Goal: Task Accomplishment & Management: Manage account settings

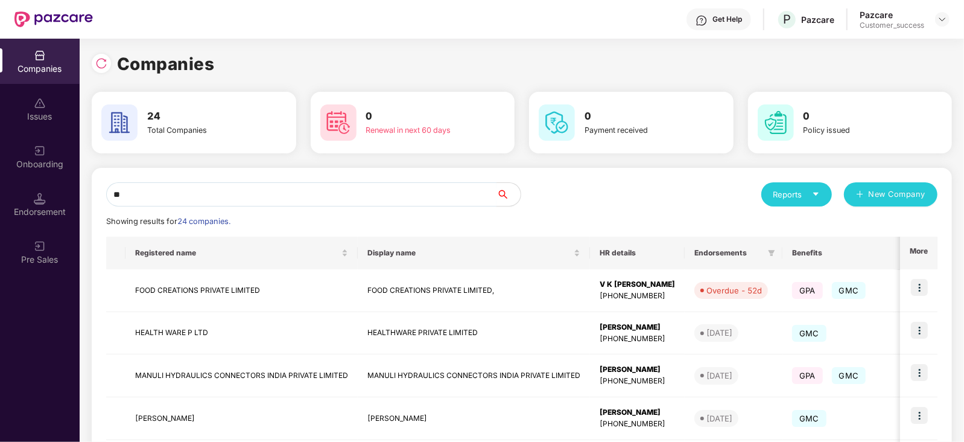
click at [300, 203] on input "**" at bounding box center [301, 194] width 390 height 24
type input "*"
click at [206, 189] on input "text" at bounding box center [301, 194] width 390 height 24
click at [199, 199] on input "text" at bounding box center [301, 194] width 390 height 24
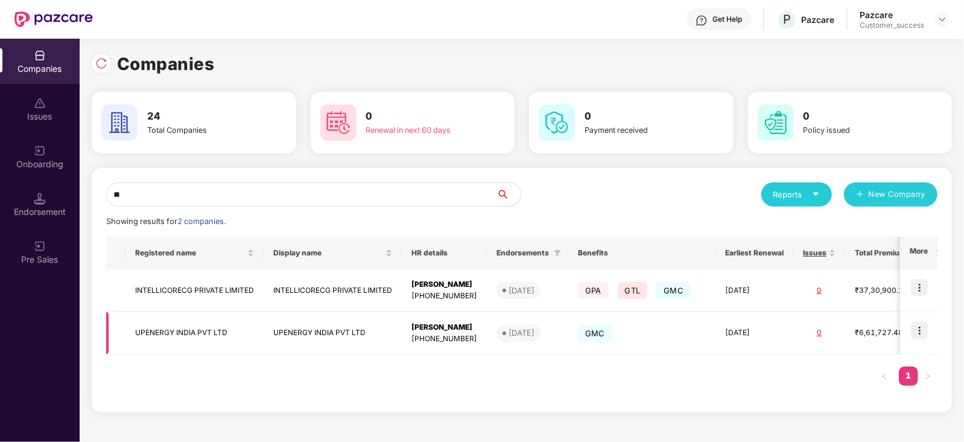
type input "**"
click at [917, 333] on img at bounding box center [919, 330] width 17 height 17
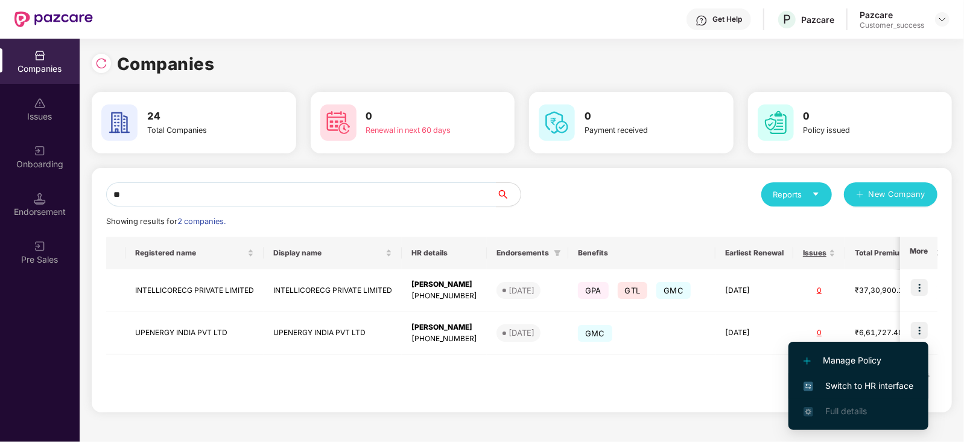
click at [886, 383] on span "Switch to HR interface" at bounding box center [859, 385] width 110 height 13
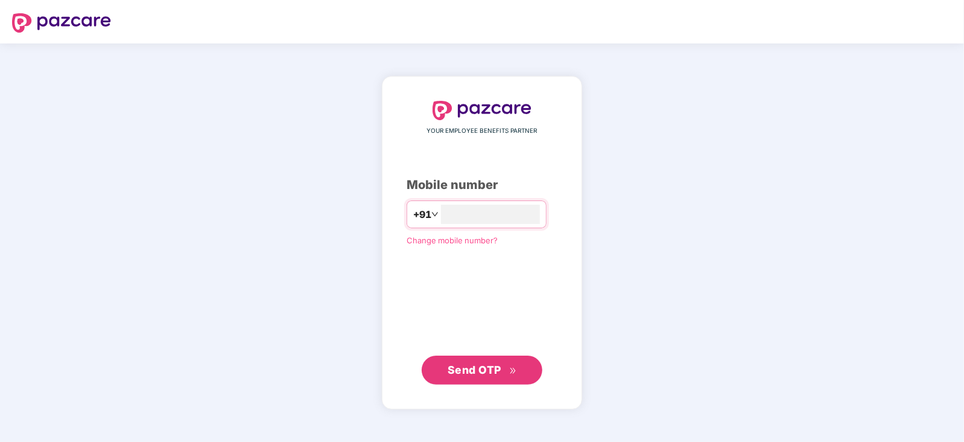
type input "**********"
click at [486, 376] on span "Send OTP" at bounding box center [482, 369] width 69 height 17
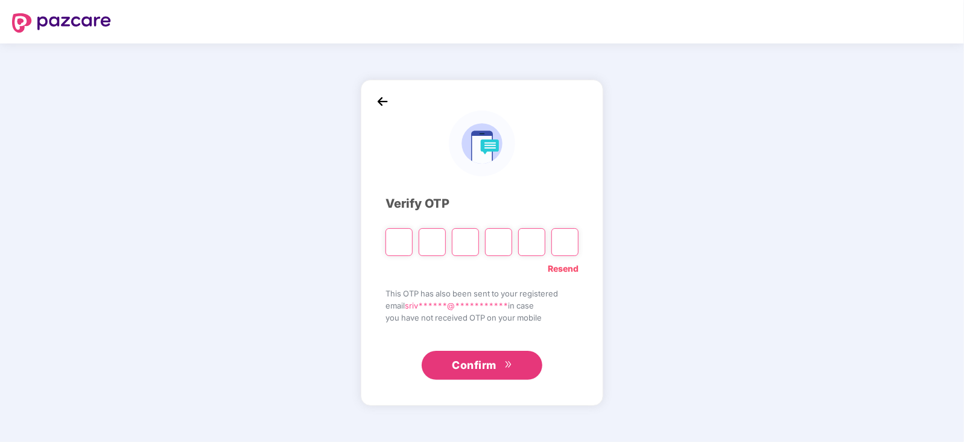
paste input "*"
type input "*"
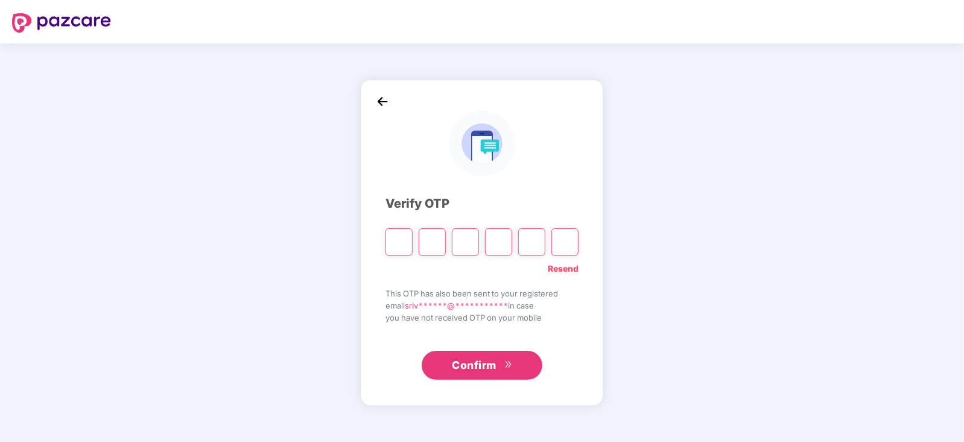
type input "*"
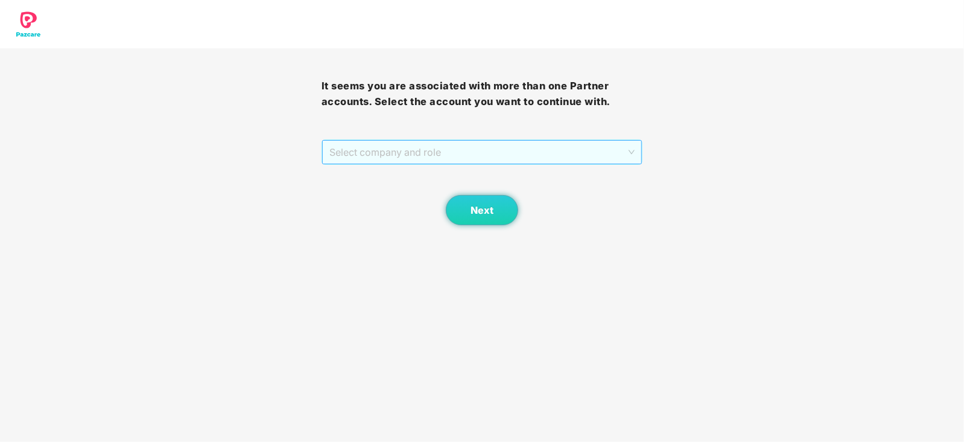
click at [630, 155] on span "Select company and role" at bounding box center [482, 152] width 306 height 23
click at [416, 173] on div "Pazcare - CUSTOMER_SUCCESS" at bounding box center [482, 176] width 307 height 13
click at [480, 211] on span "Next" at bounding box center [482, 210] width 23 height 11
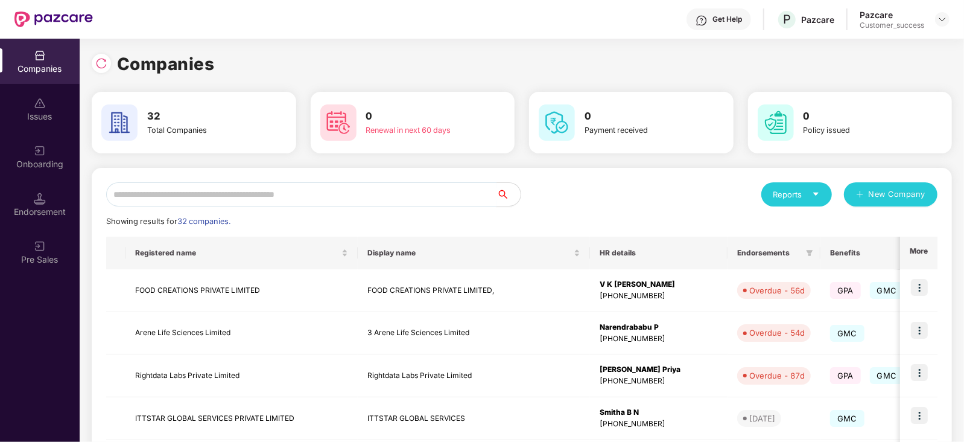
click at [173, 195] on input "text" at bounding box center [301, 194] width 390 height 24
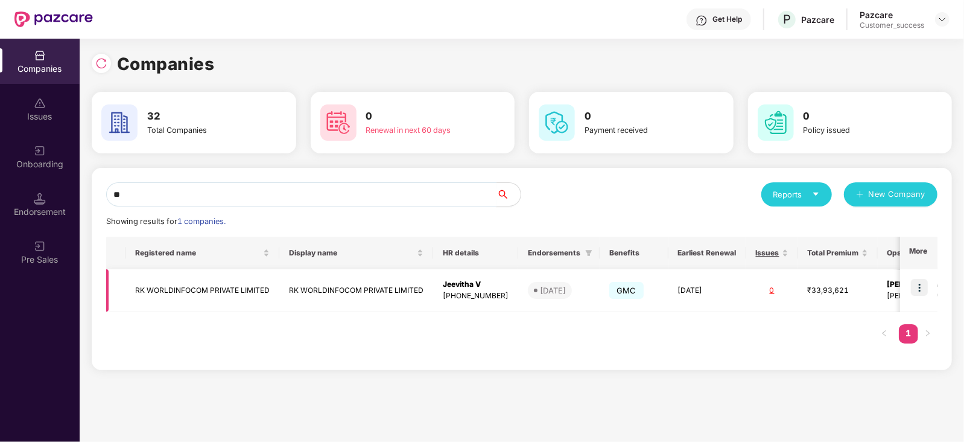
type input "**"
click at [918, 290] on img at bounding box center [919, 287] width 17 height 17
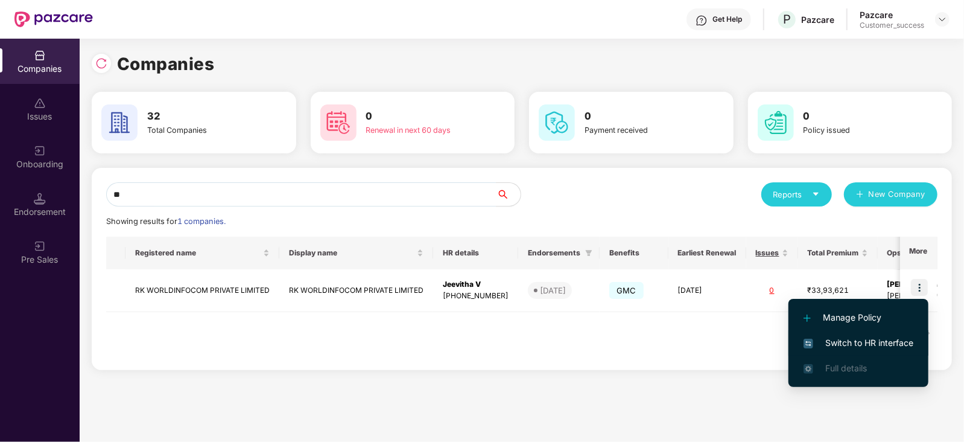
click at [889, 336] on span "Switch to HR interface" at bounding box center [859, 342] width 110 height 13
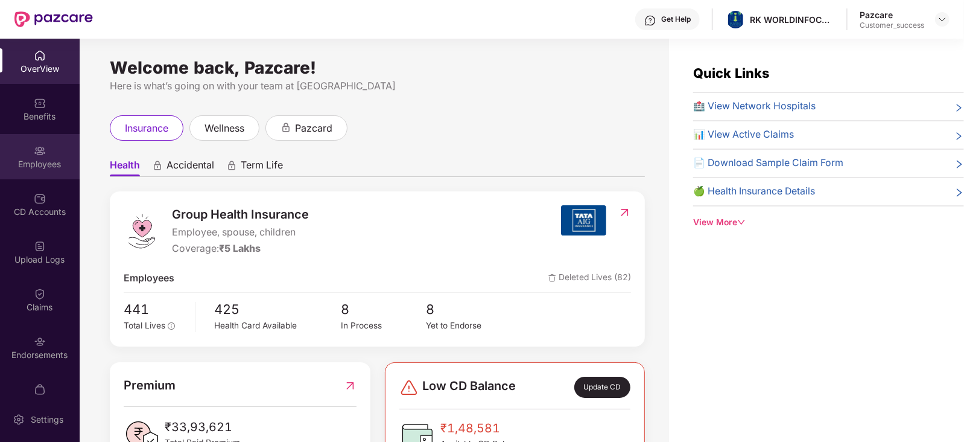
click at [40, 155] on img at bounding box center [40, 151] width 12 height 12
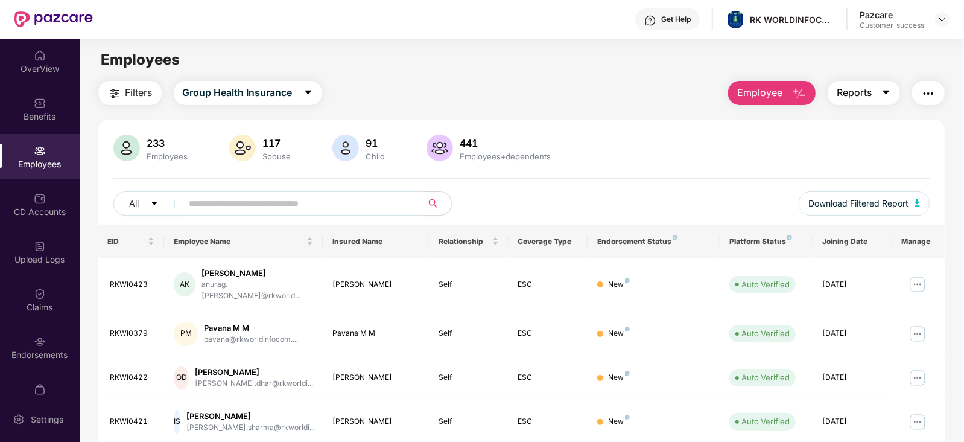
click at [883, 92] on icon "caret-down" at bounding box center [887, 92] width 10 height 10
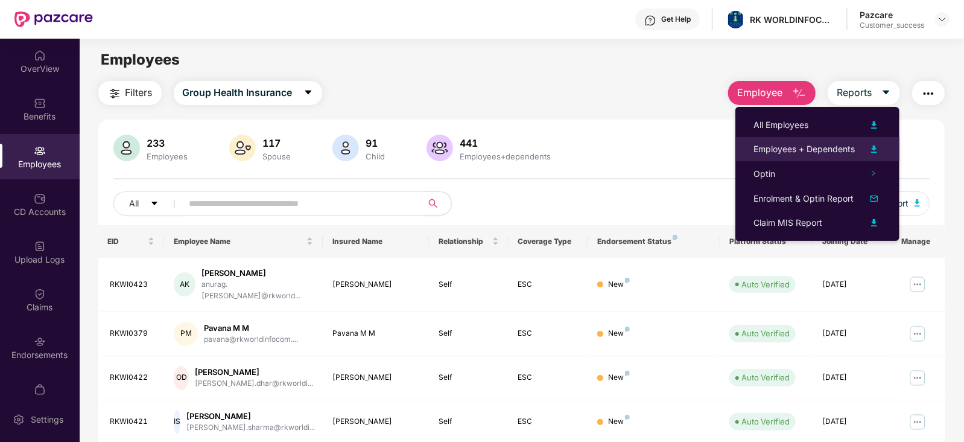
click at [874, 143] on img at bounding box center [874, 149] width 14 height 14
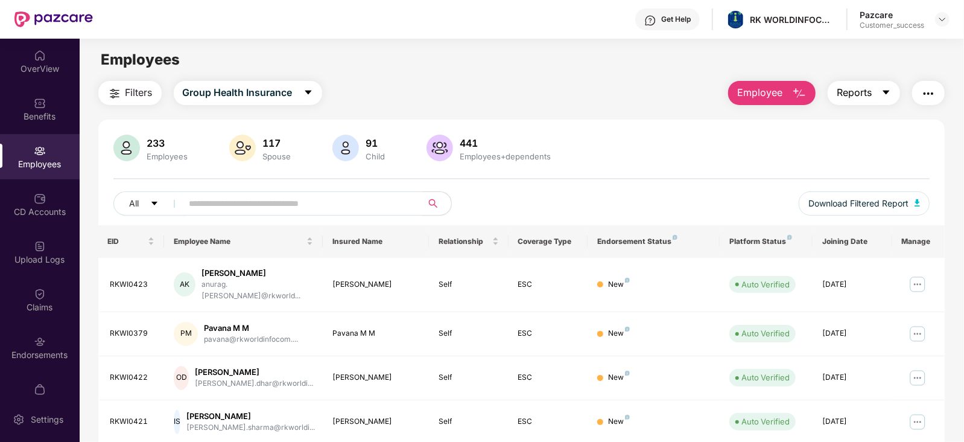
click at [883, 91] on icon "caret-down" at bounding box center [887, 92] width 10 height 10
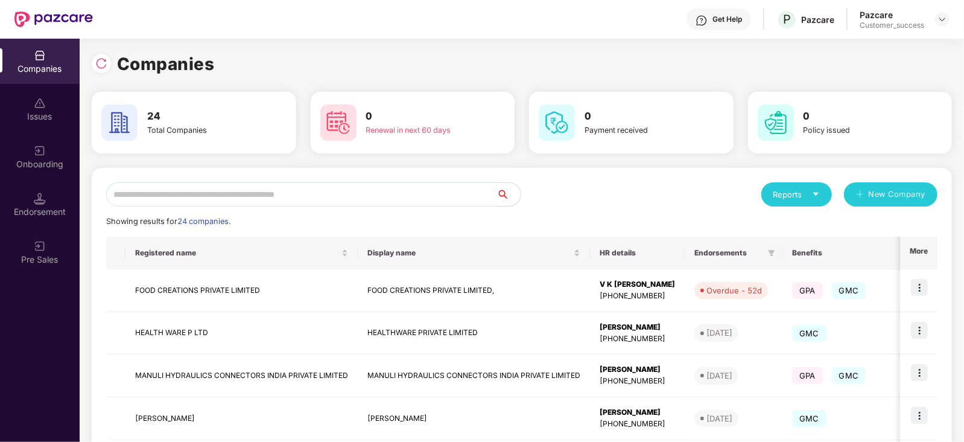
click at [258, 192] on input "text" at bounding box center [301, 194] width 390 height 24
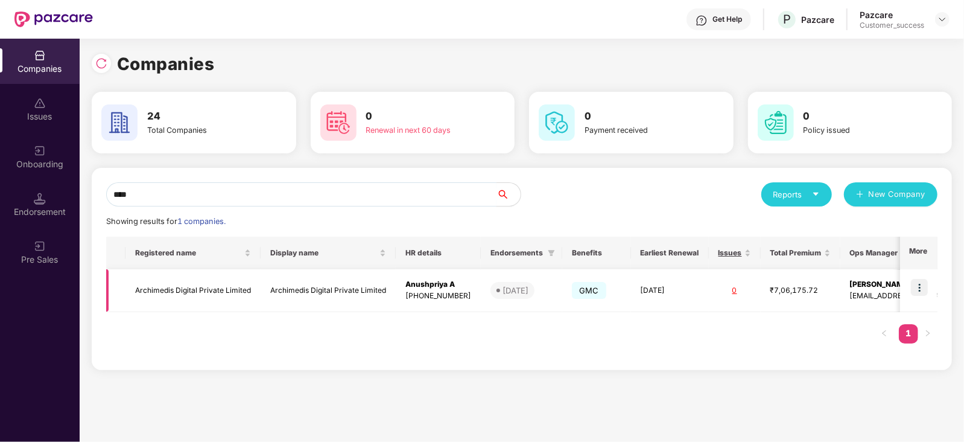
type input "****"
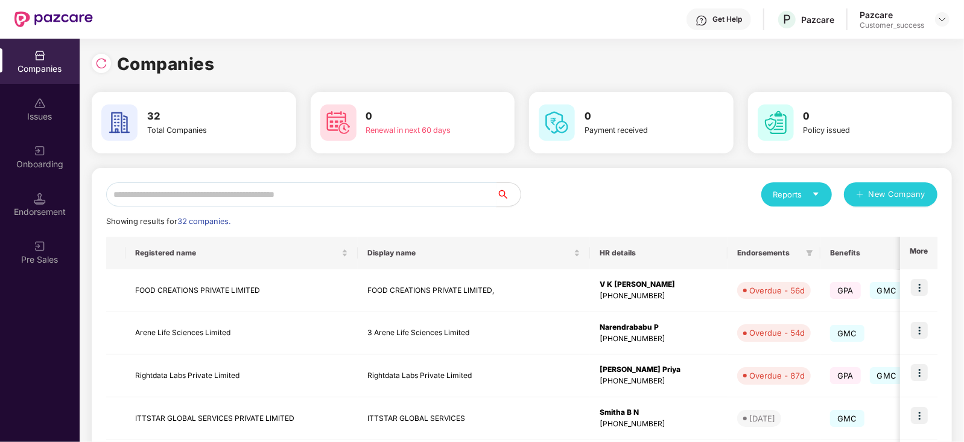
click at [172, 199] on input "text" at bounding box center [301, 194] width 390 height 24
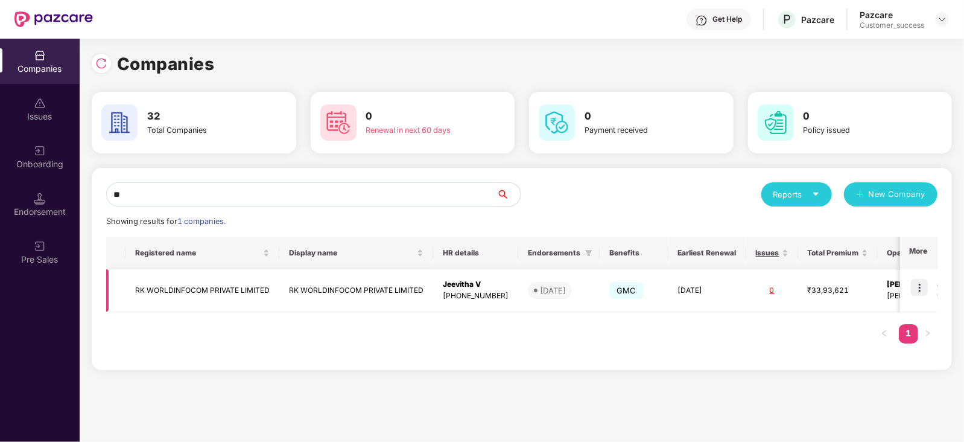
type input "**"
click at [923, 289] on img at bounding box center [919, 287] width 17 height 17
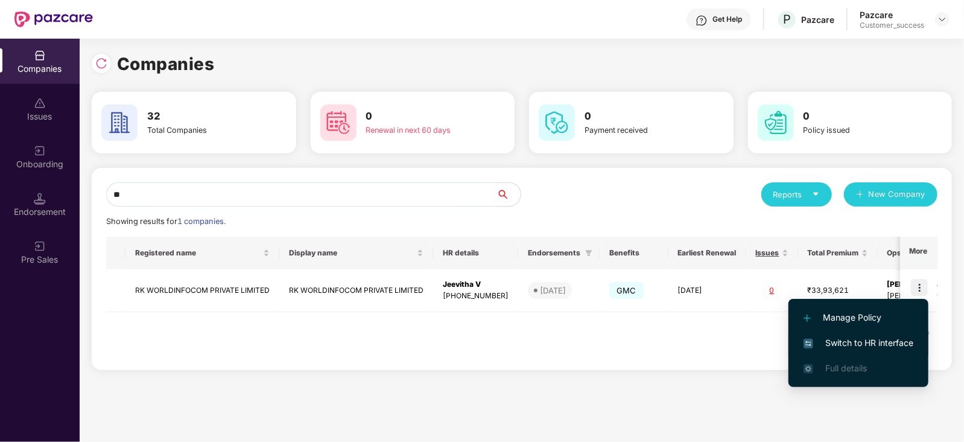
click at [884, 336] on span "Switch to HR interface" at bounding box center [859, 342] width 110 height 13
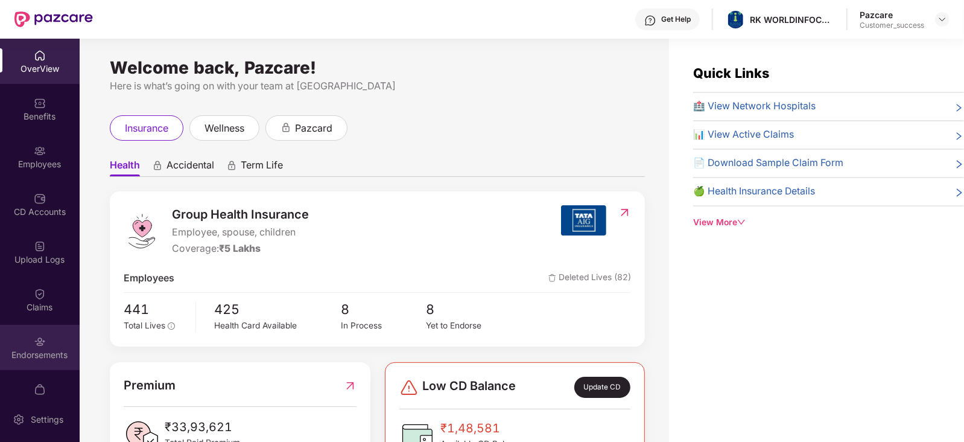
click at [27, 350] on div "Endorsements" at bounding box center [40, 355] width 80 height 12
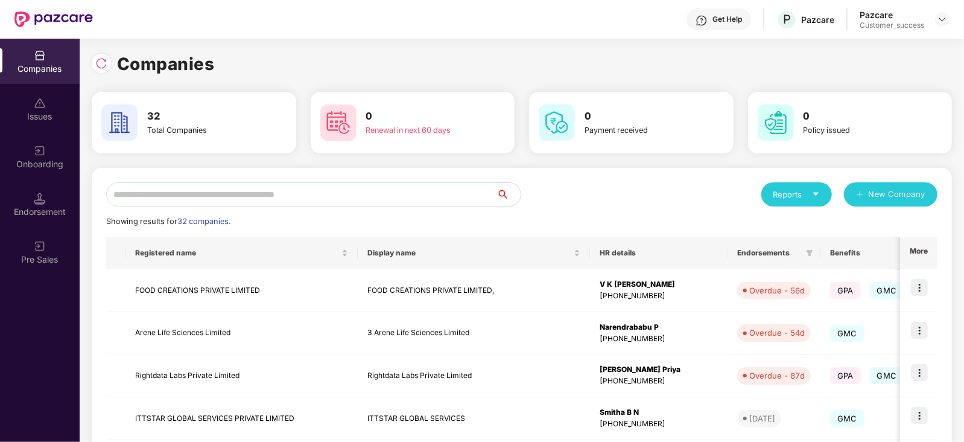
click at [170, 200] on input "text" at bounding box center [301, 194] width 390 height 24
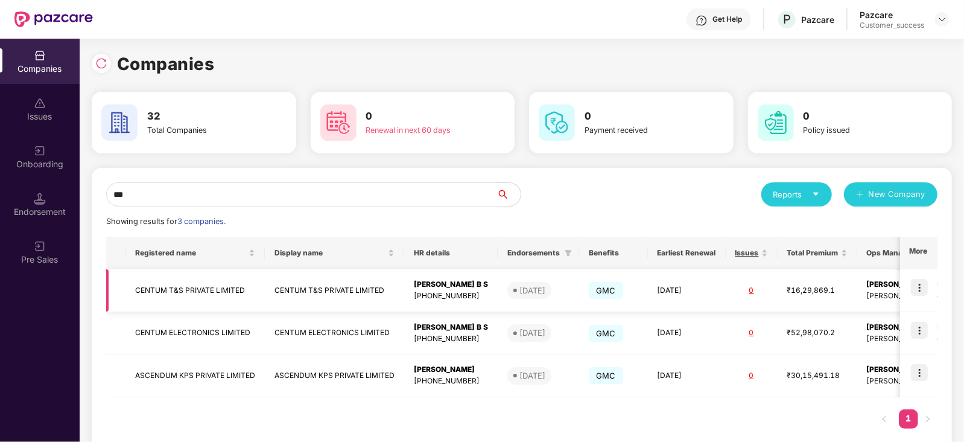
type input "***"
click at [927, 282] on img at bounding box center [919, 287] width 17 height 17
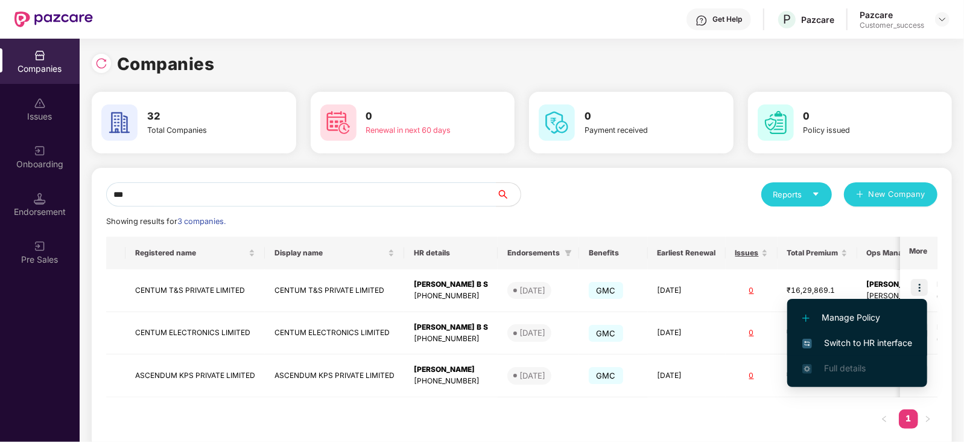
click at [874, 344] on span "Switch to HR interface" at bounding box center [857, 342] width 110 height 13
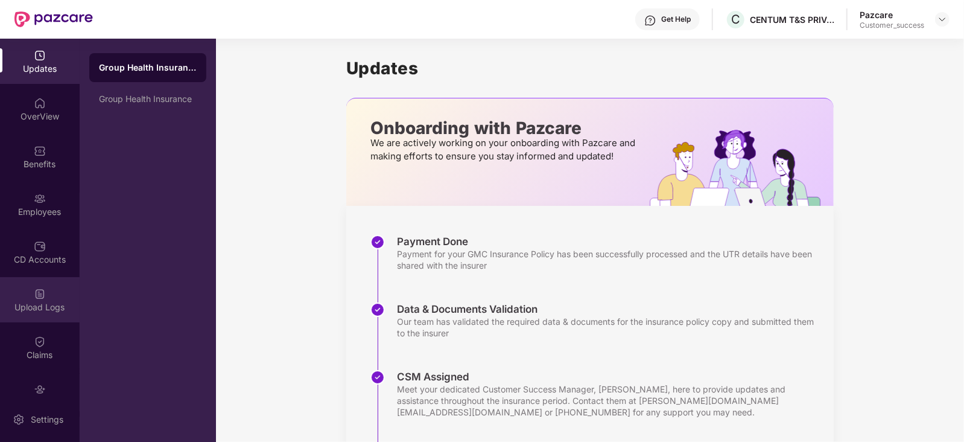
scroll to position [71, 0]
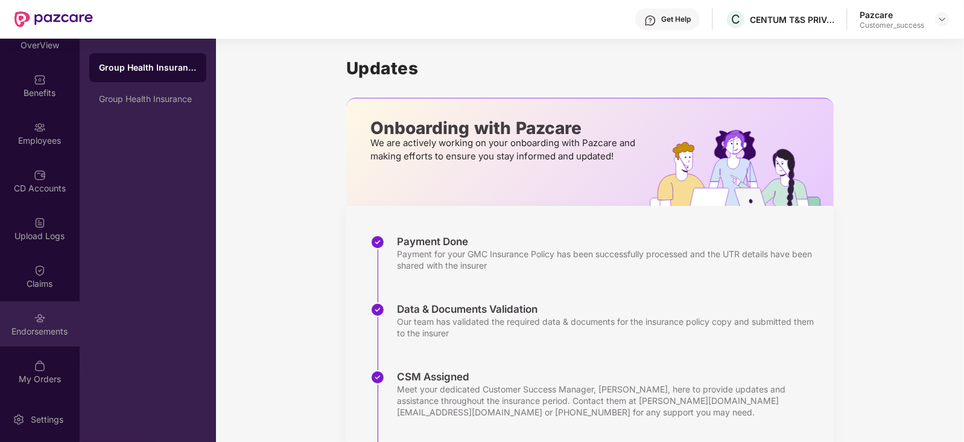
click at [42, 328] on div "Endorsements" at bounding box center [40, 331] width 80 height 12
